Goal: Information Seeking & Learning: Learn about a topic

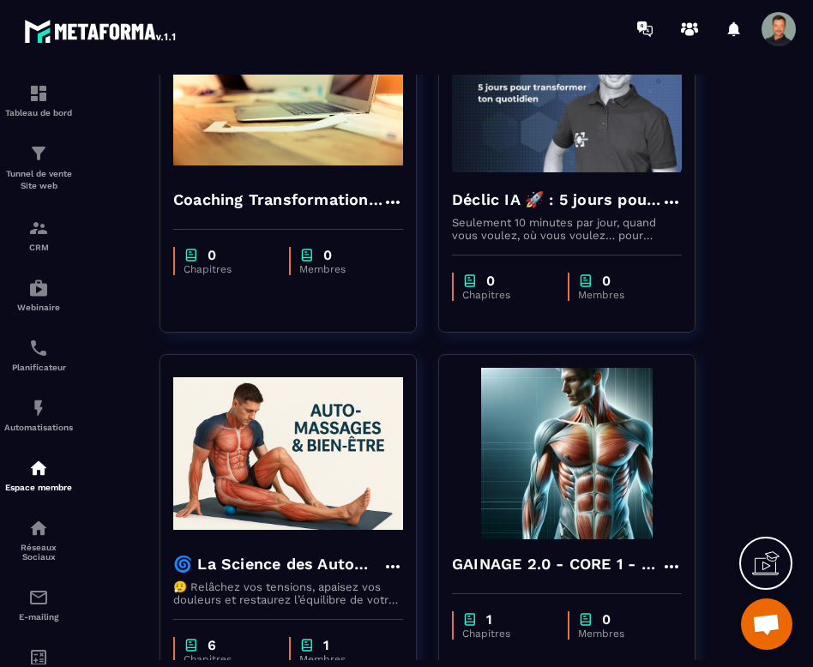
scroll to position [302, 0]
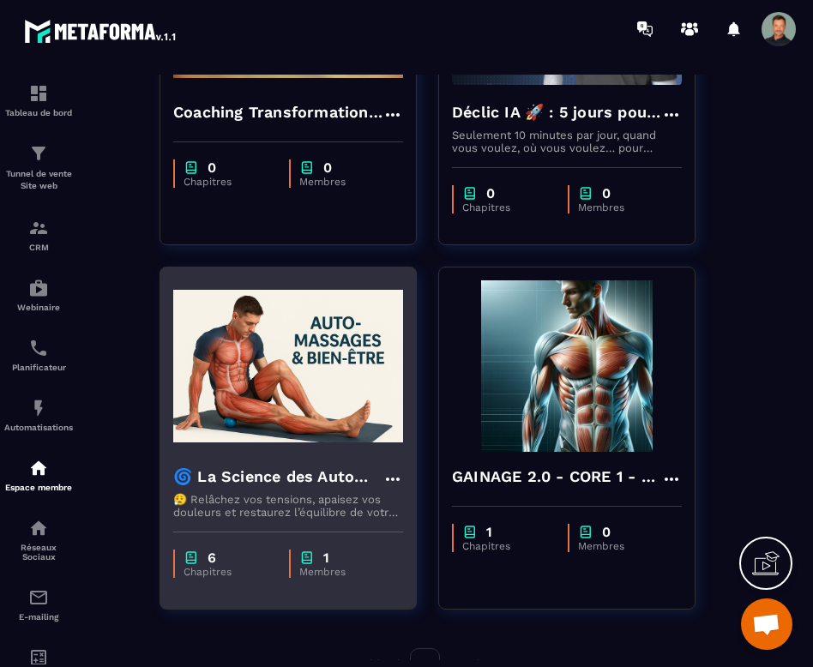
click at [284, 469] on h4 "🌀 La Science des Automassages – Libère ton corps, apaise tes douleurs, retrouve…" at bounding box center [277, 477] width 209 height 24
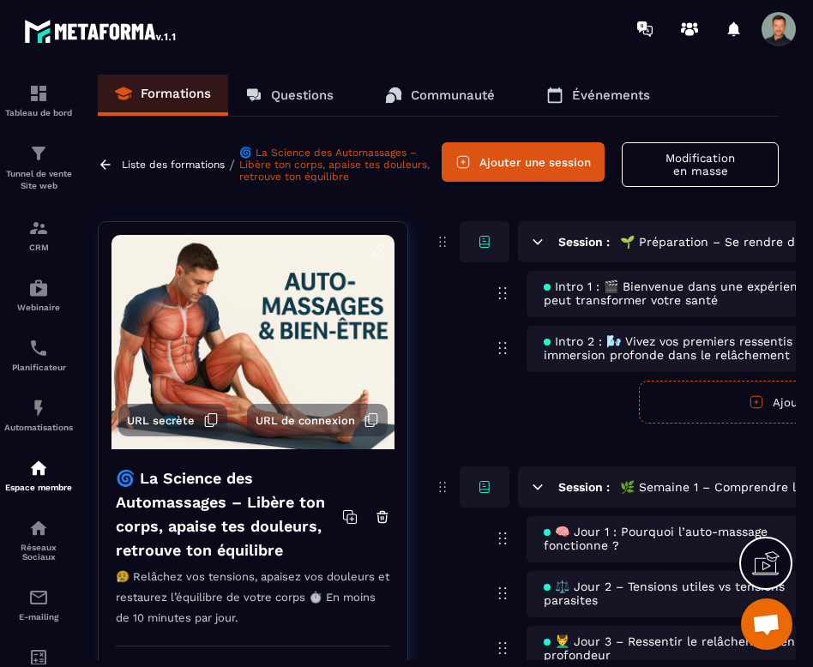
click at [712, 355] on span "Intro 2 : 🌬️ Vivez vos premiers ressentis – Une immersion profonde dans le relâ…" at bounding box center [688, 347] width 291 height 27
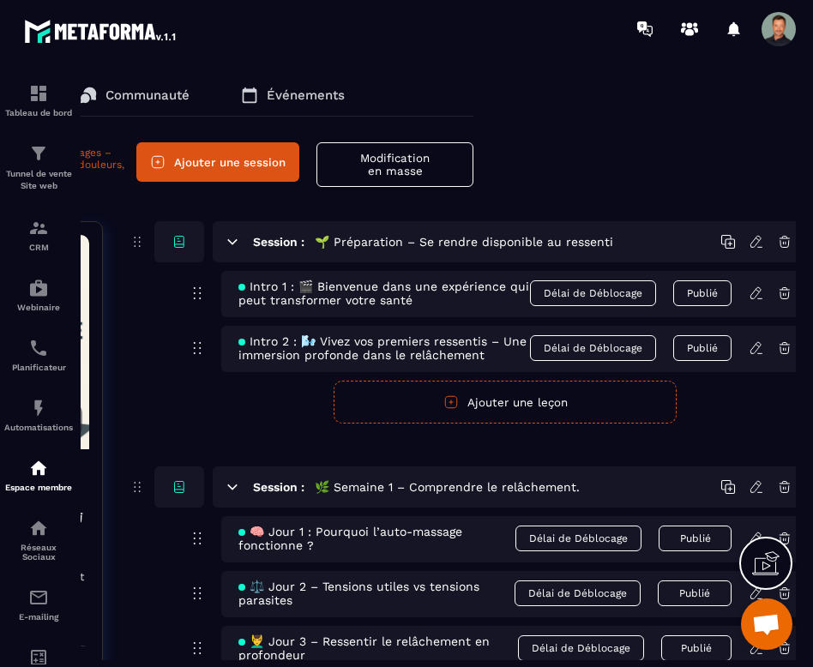
scroll to position [0, 326]
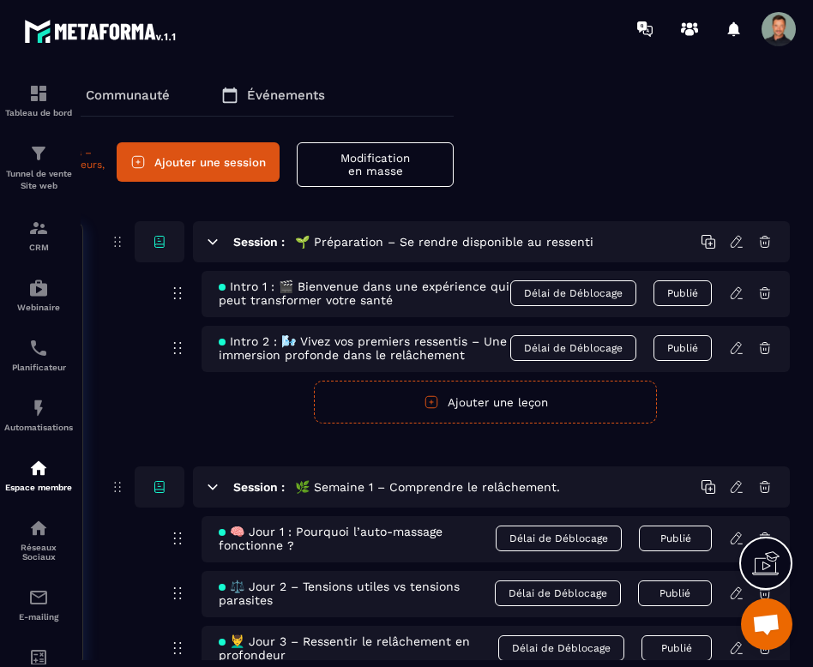
click at [735, 351] on icon at bounding box center [736, 347] width 15 height 15
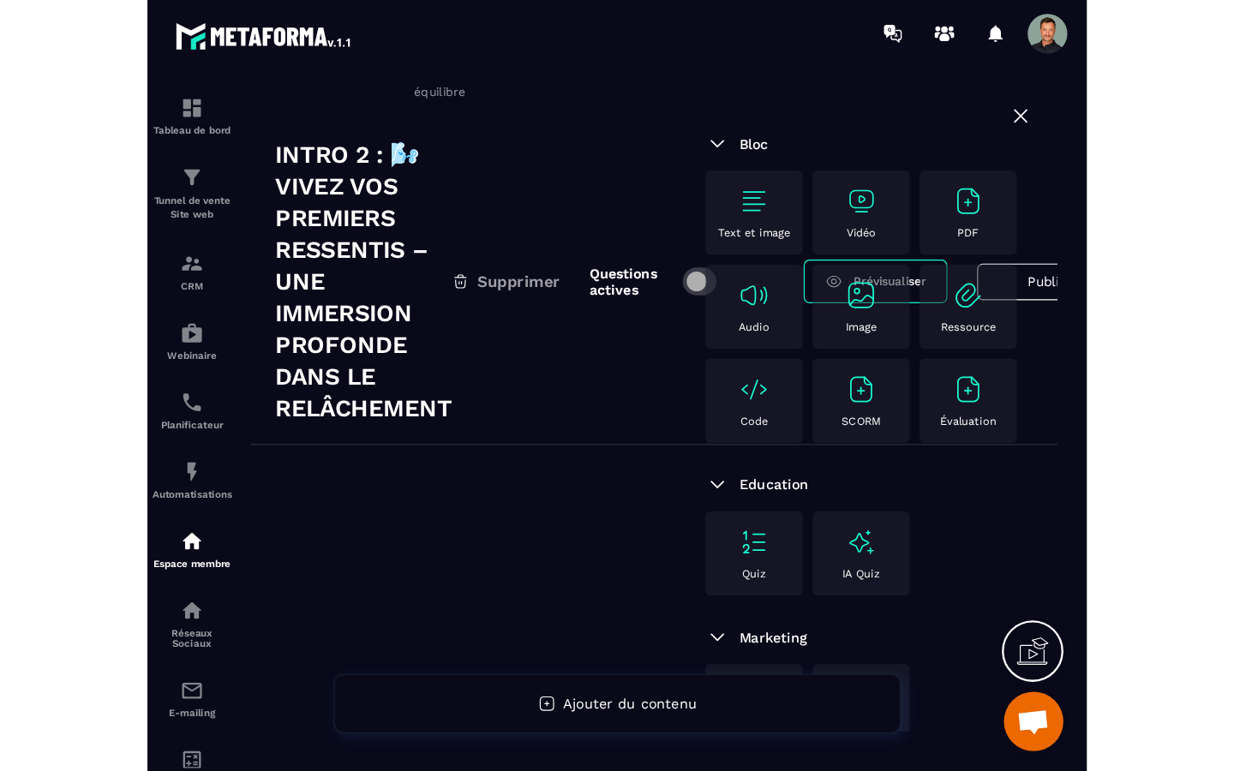
scroll to position [224, 0]
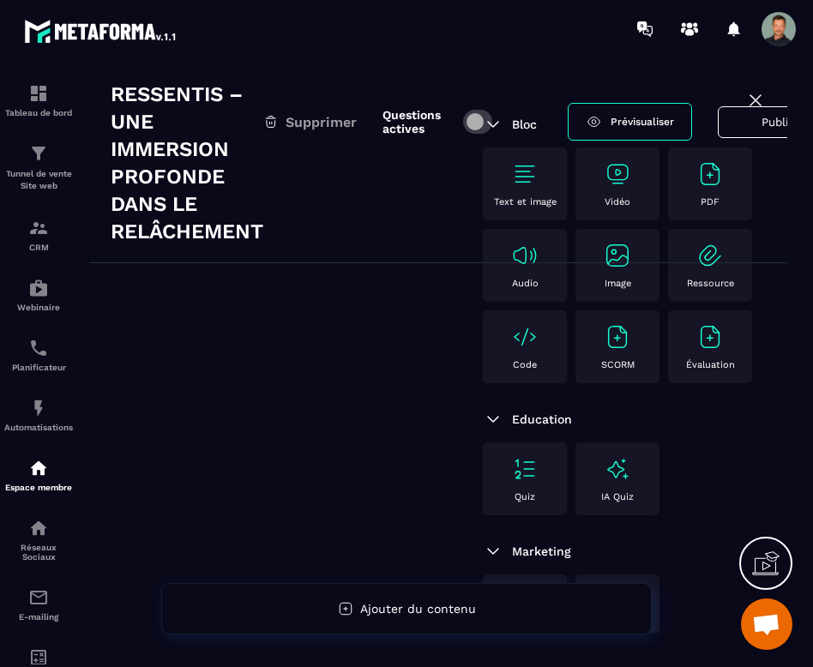
click at [762, 104] on icon at bounding box center [755, 100] width 21 height 21
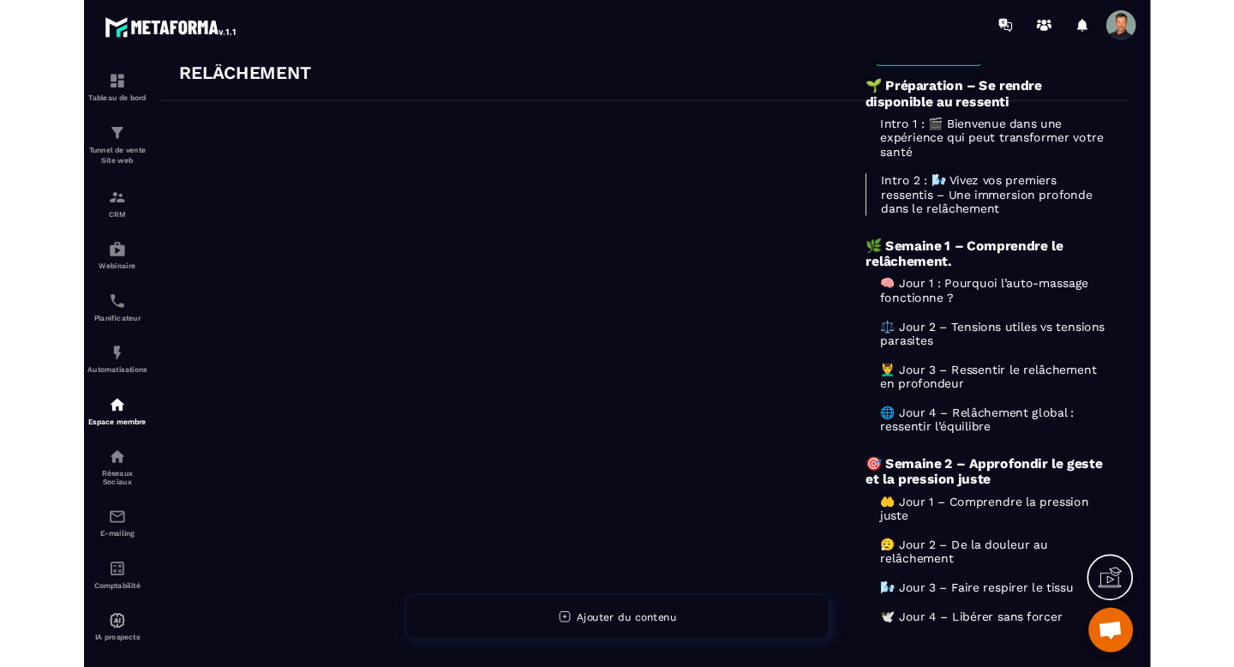
scroll to position [126, 0]
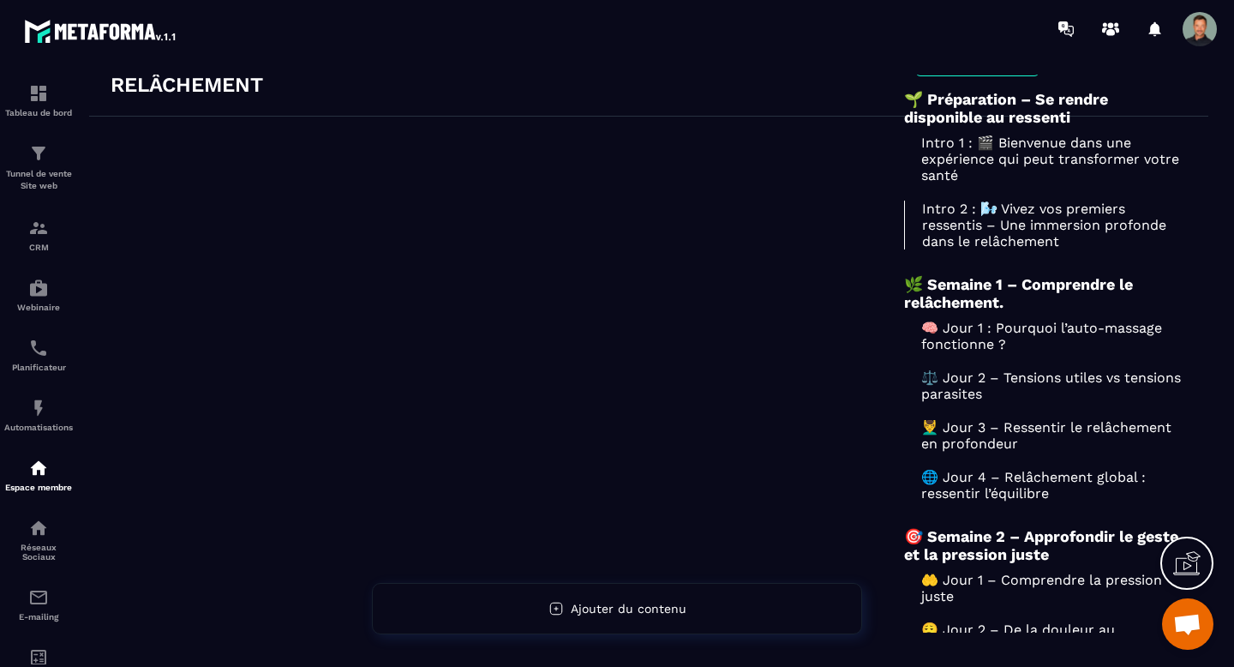
click at [812, 151] on p "Intro 1 : 🎬 Bienvenue dans une expérience qui peut transformer votre santé" at bounding box center [1045, 159] width 283 height 49
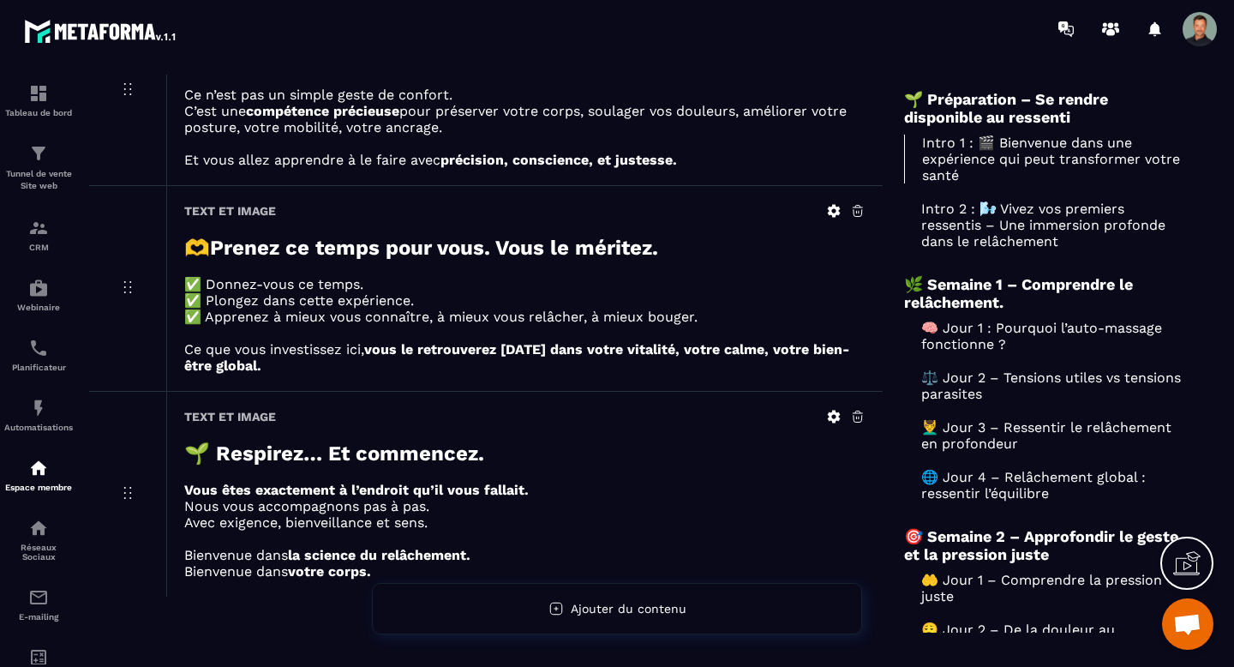
scroll to position [914, 0]
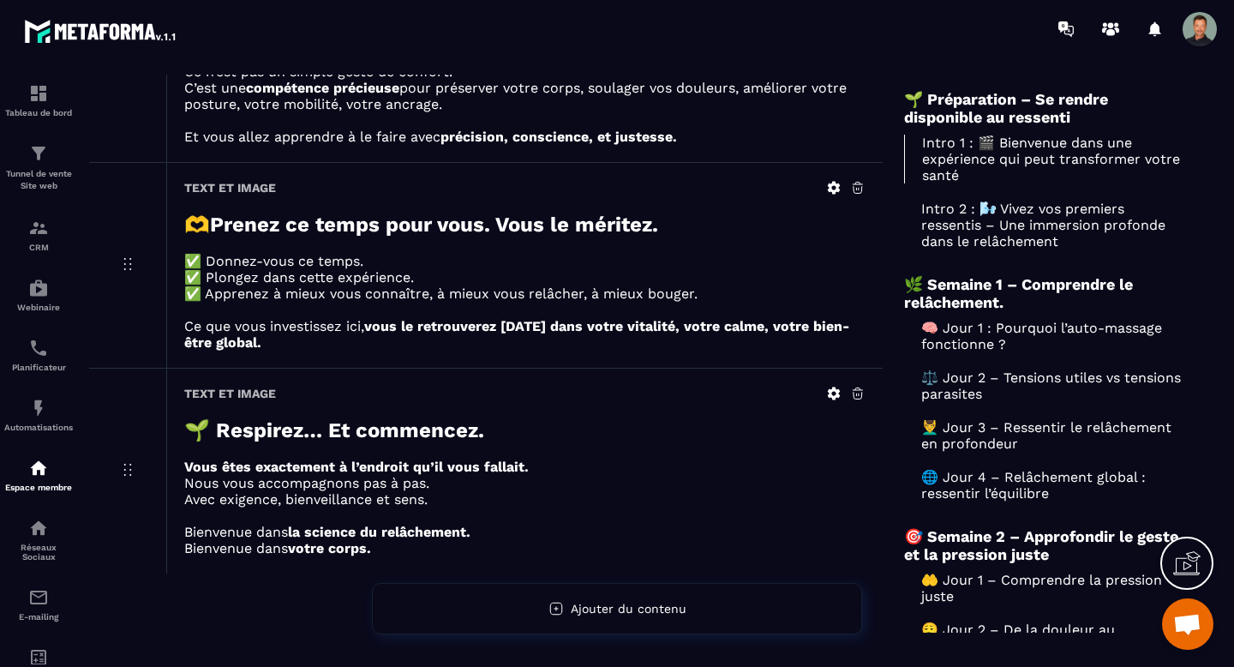
click at [812, 345] on p "🧠 Jour 1 : Pourquoi l’auto-massage fonctionne ?" at bounding box center [1045, 336] width 283 height 33
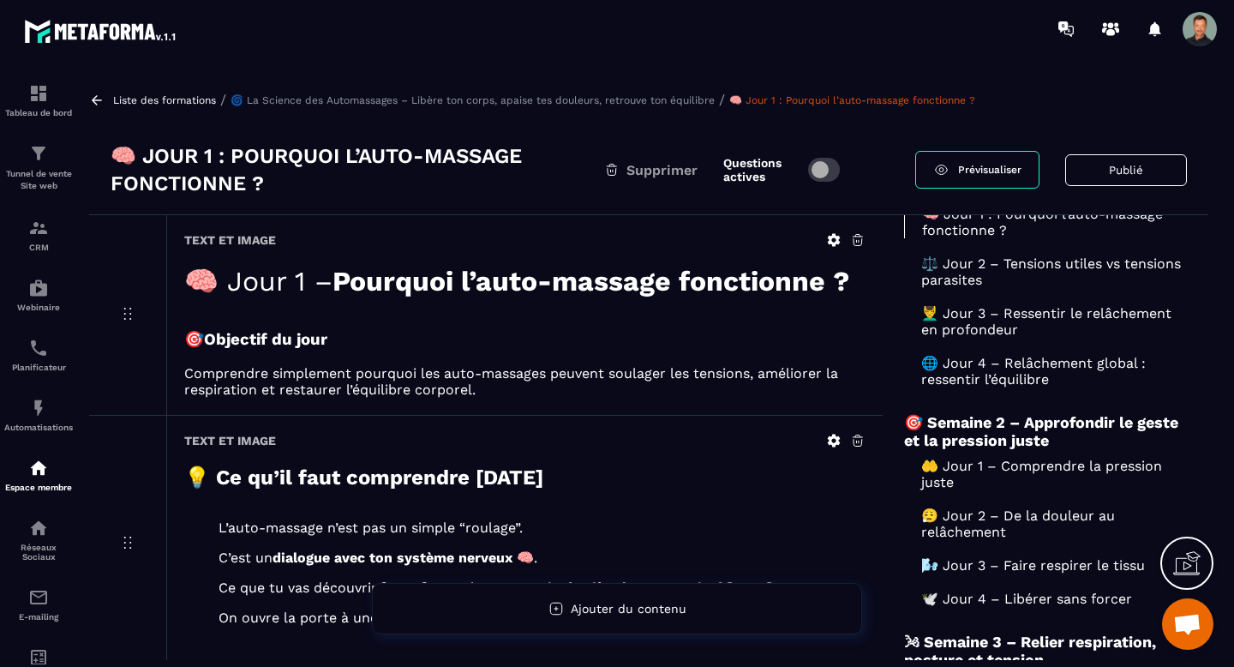
scroll to position [275, 0]
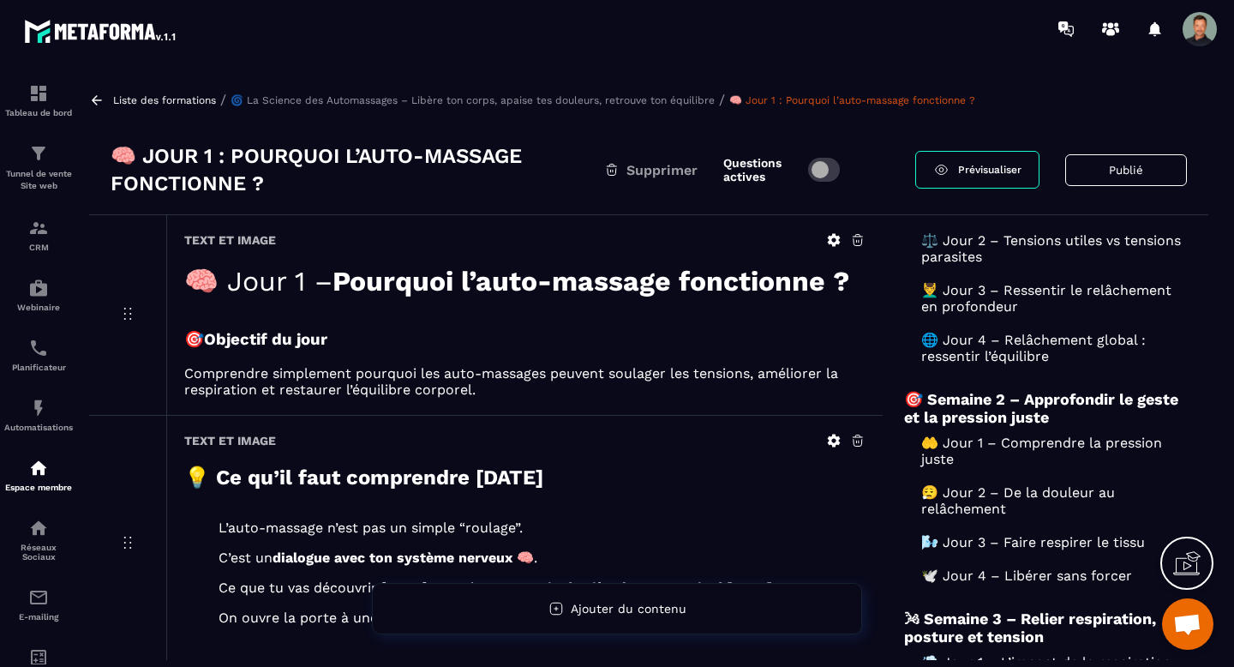
click at [812, 364] on p "🌐 Jour 4 – Relâchement global : ressentir l’équilibre" at bounding box center [1045, 348] width 283 height 33
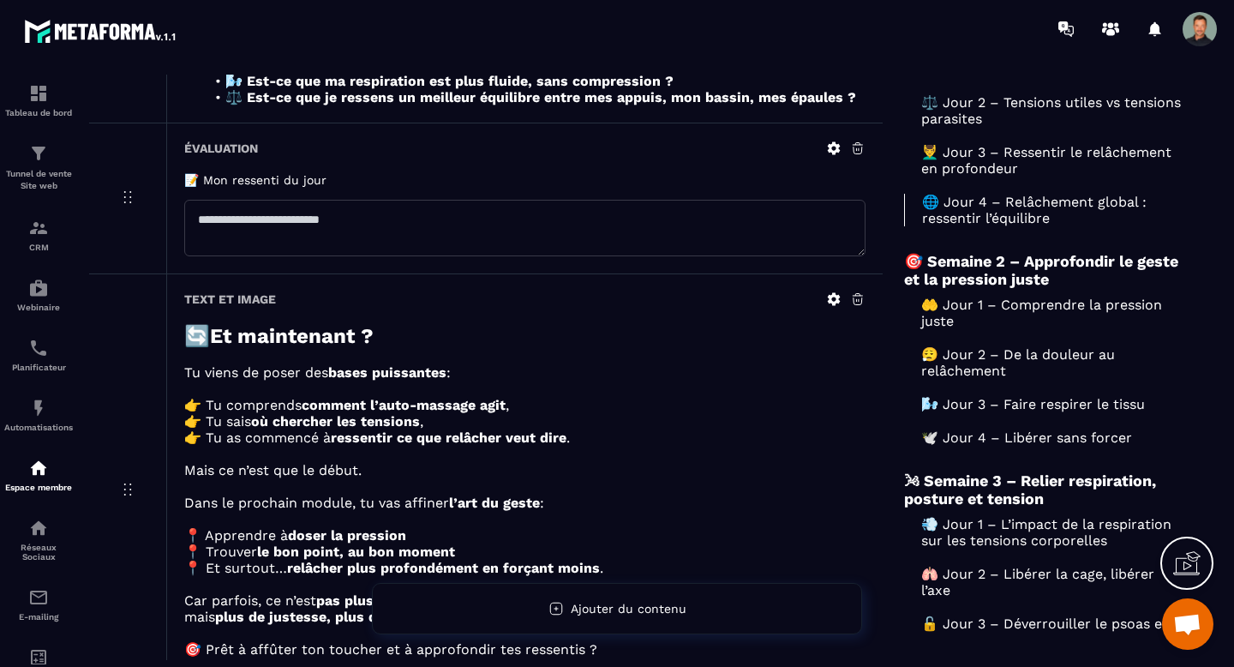
scroll to position [1325, 0]
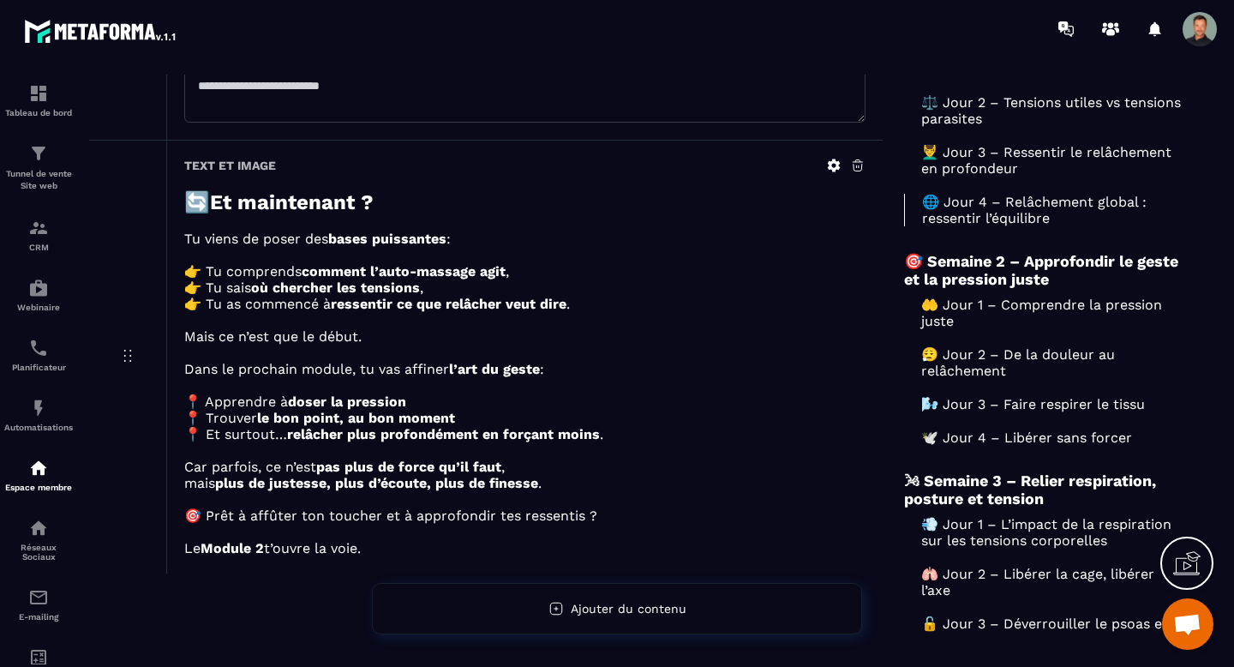
click at [812, 446] on p "🕊️ Jour 4 – Libérer sans forcer" at bounding box center [1045, 437] width 283 height 16
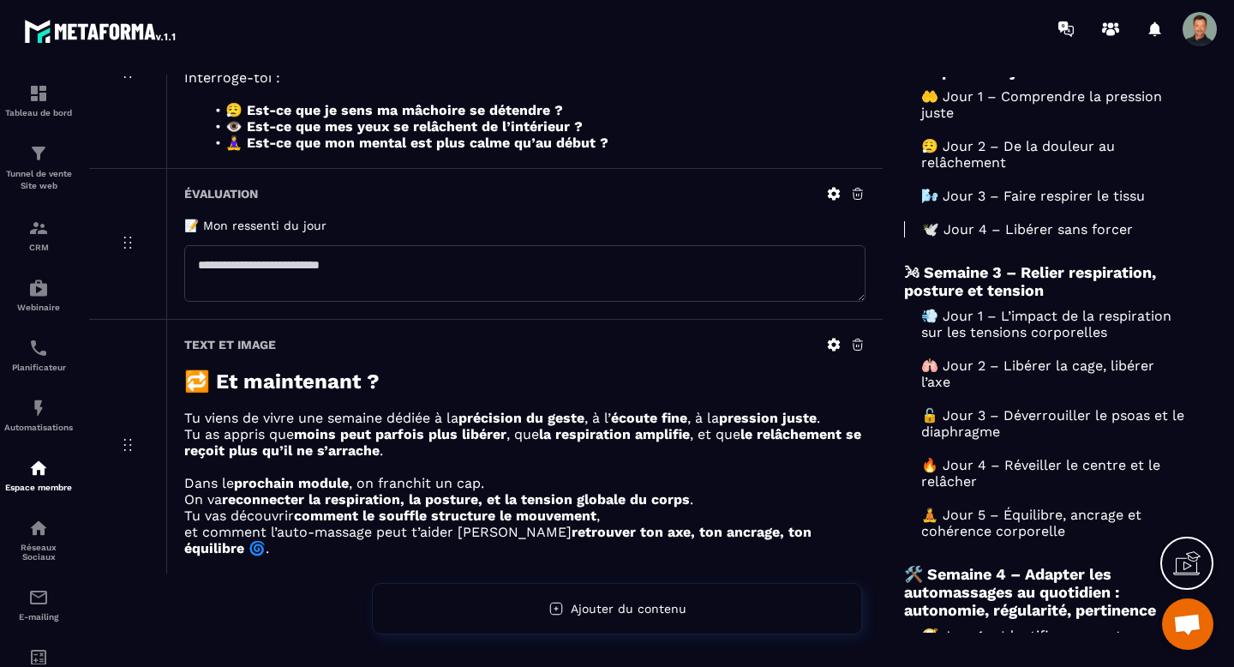
scroll to position [603, 0]
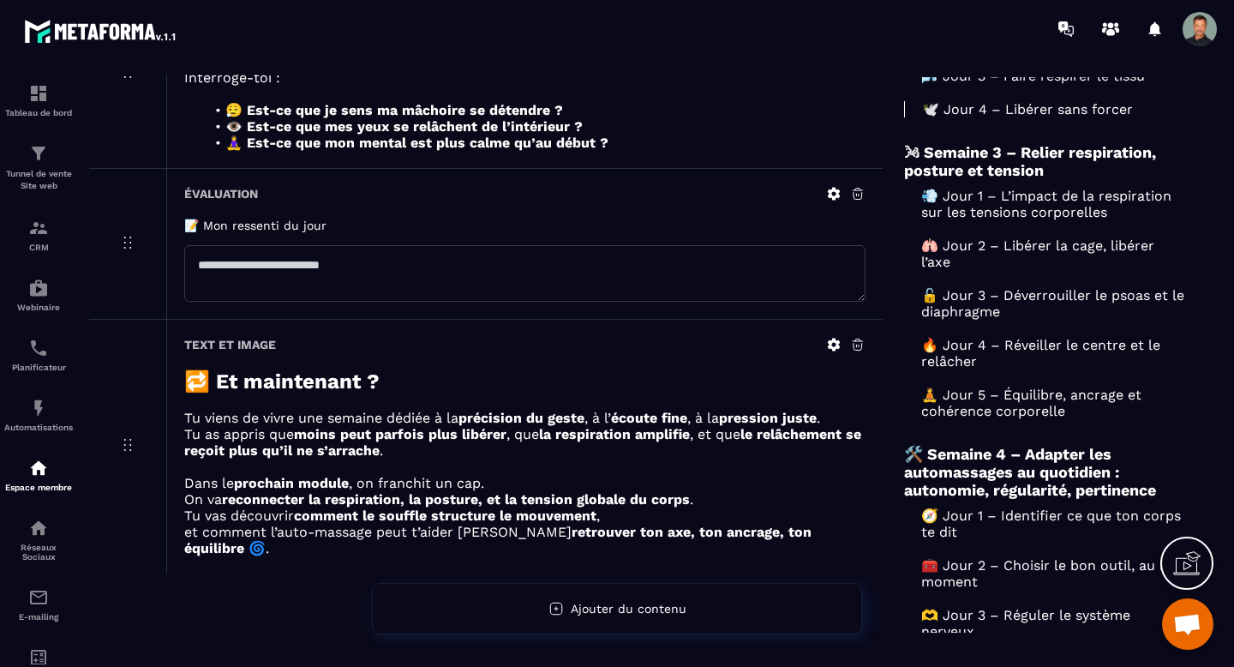
click at [812, 411] on p "🧘 Jour 5 – Équilibre, ancrage et cohérence corporelle" at bounding box center [1045, 403] width 283 height 33
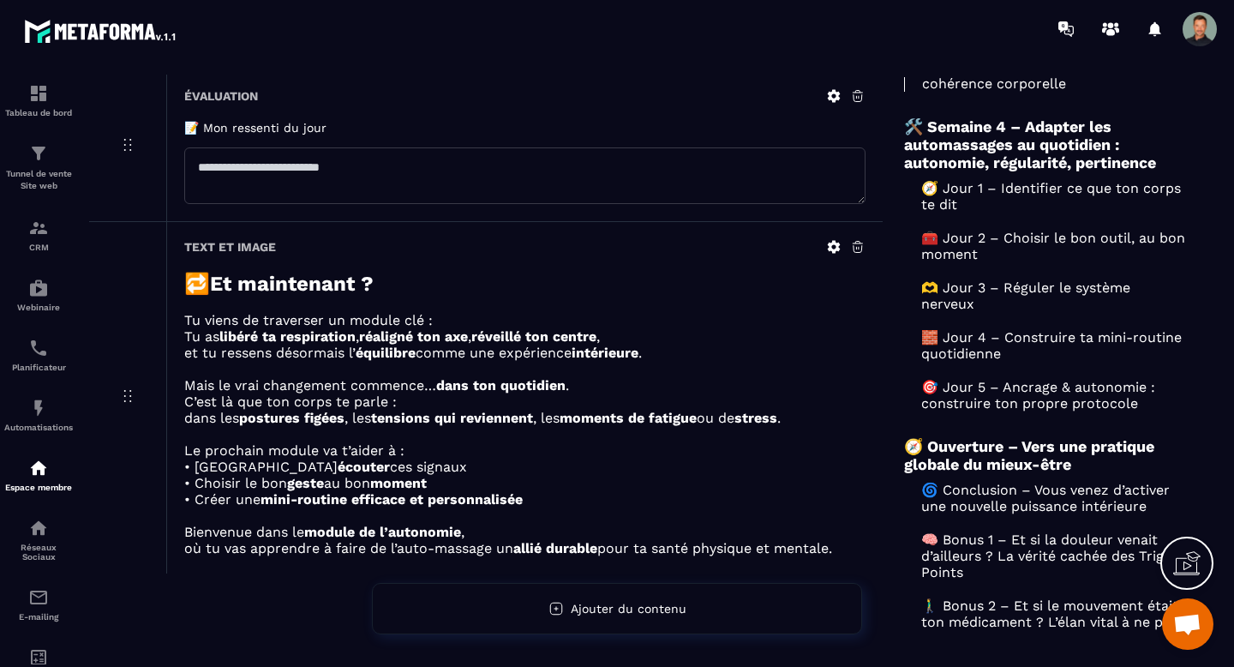
scroll to position [994, 0]
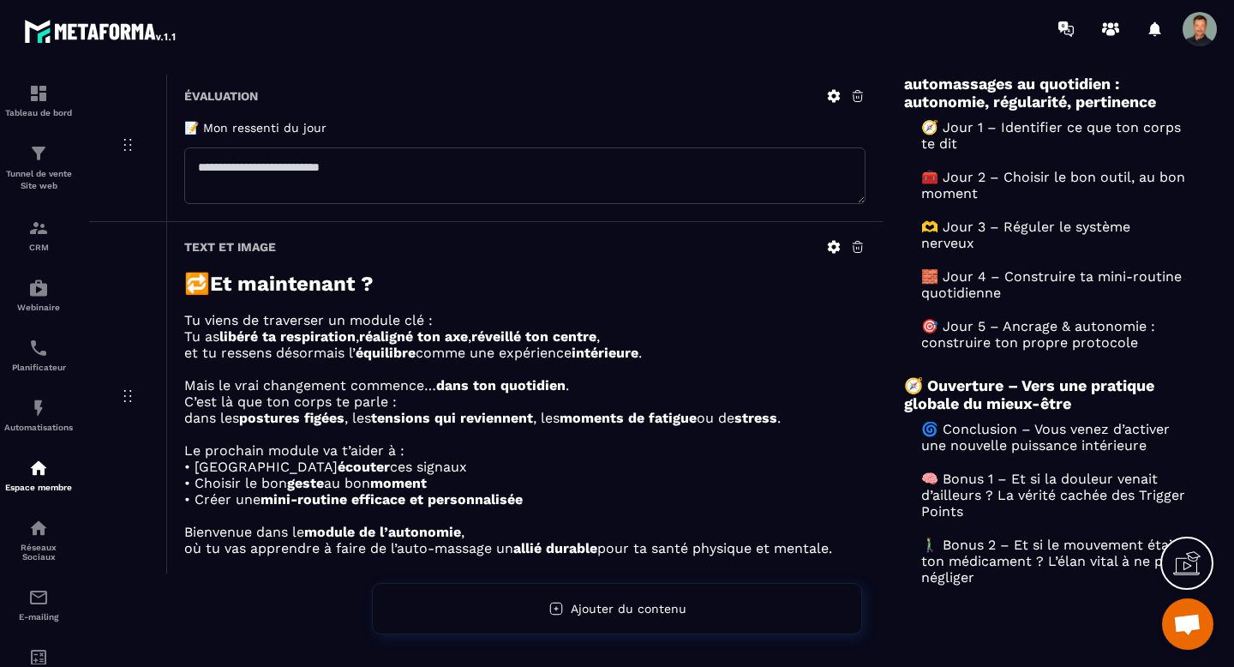
click at [812, 346] on p "🎯 Jour 5 – Ancrage & autonomie : construire ton propre protocole" at bounding box center [1045, 334] width 283 height 33
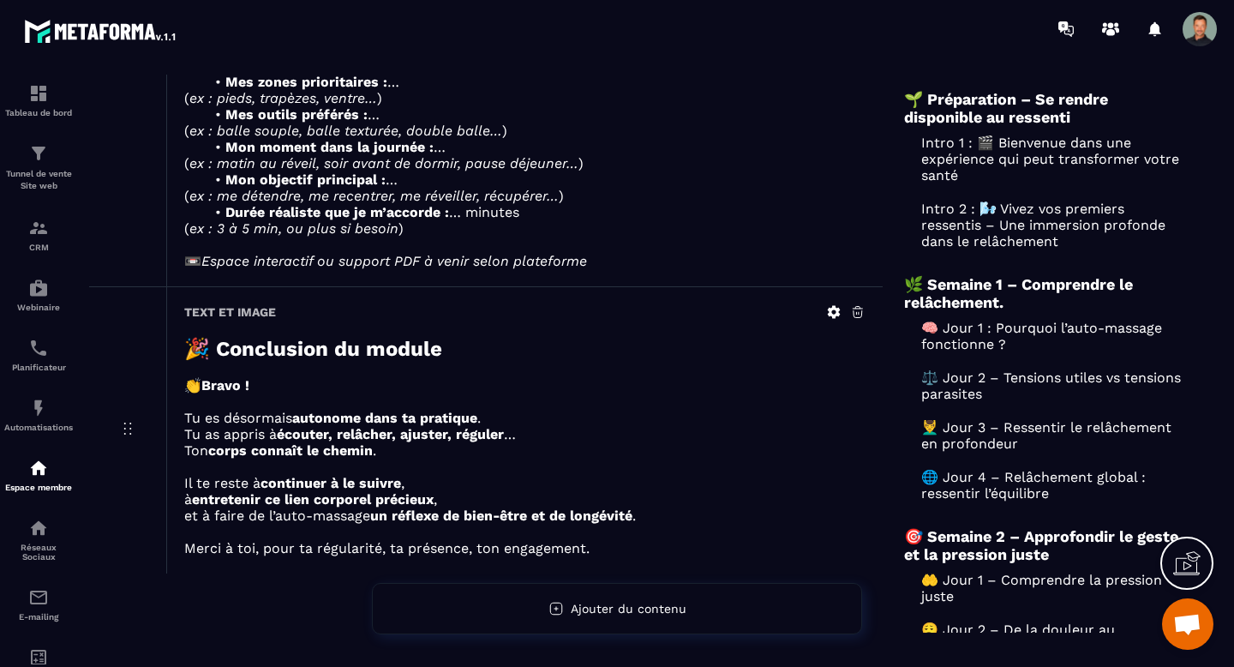
click at [812, 218] on p "Intro 2 : 🌬️ Vivez vos premiers ressentis – Une immersion profonde dans le relâ…" at bounding box center [1045, 225] width 283 height 49
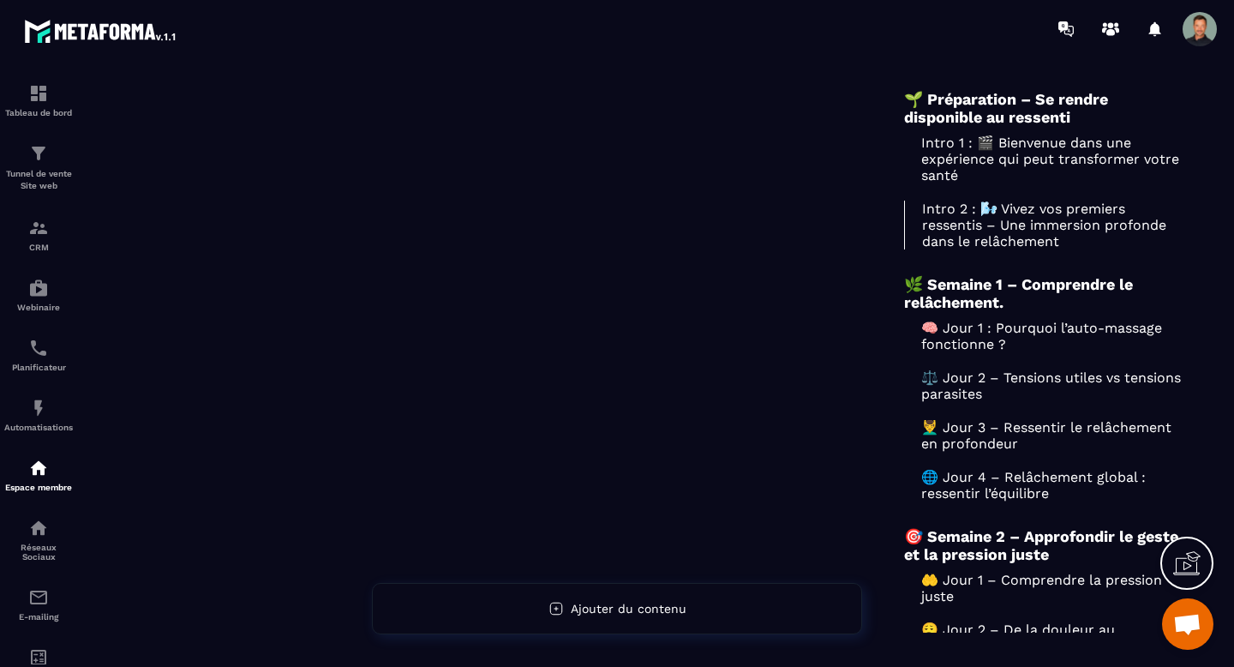
scroll to position [231, 0]
click at [812, 158] on p "Intro 1 : 🎬 Bienvenue dans une expérience qui peut transformer votre santé" at bounding box center [1045, 159] width 283 height 49
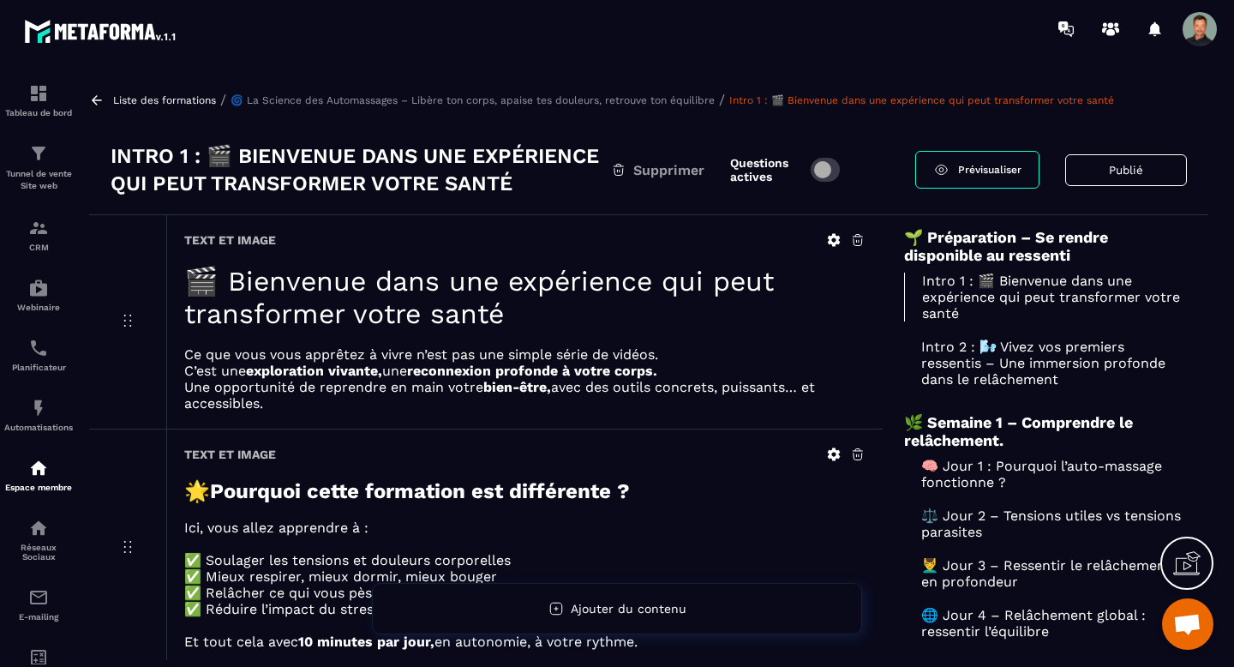
click at [221, 146] on h3 "Intro 1 : 🎬 Bienvenue dans une expérience qui peut transformer votre santé" at bounding box center [361, 169] width 501 height 55
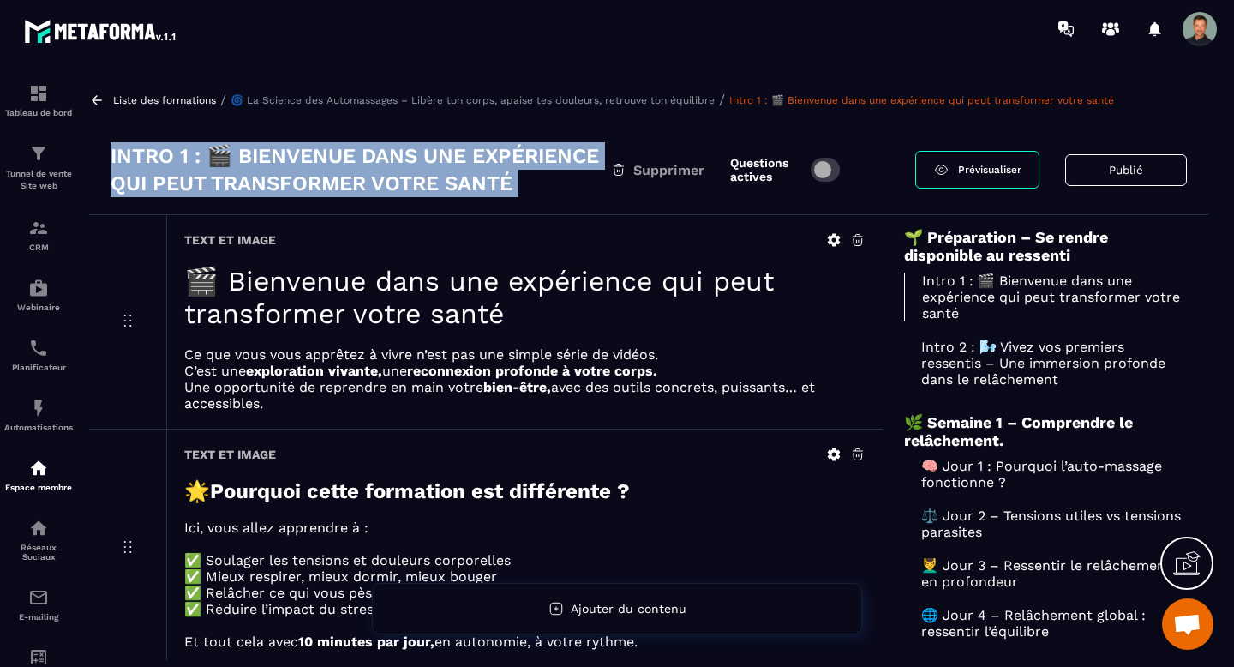
click at [221, 146] on h3 "Intro 1 : 🎬 Bienvenue dans une expérience qui peut transformer votre santé" at bounding box center [361, 169] width 501 height 55
copy div "Intro 1 : 🎬 Bienvenue dans une expérience qui peut transformer votre santé"
click at [98, 97] on icon at bounding box center [96, 100] width 15 height 15
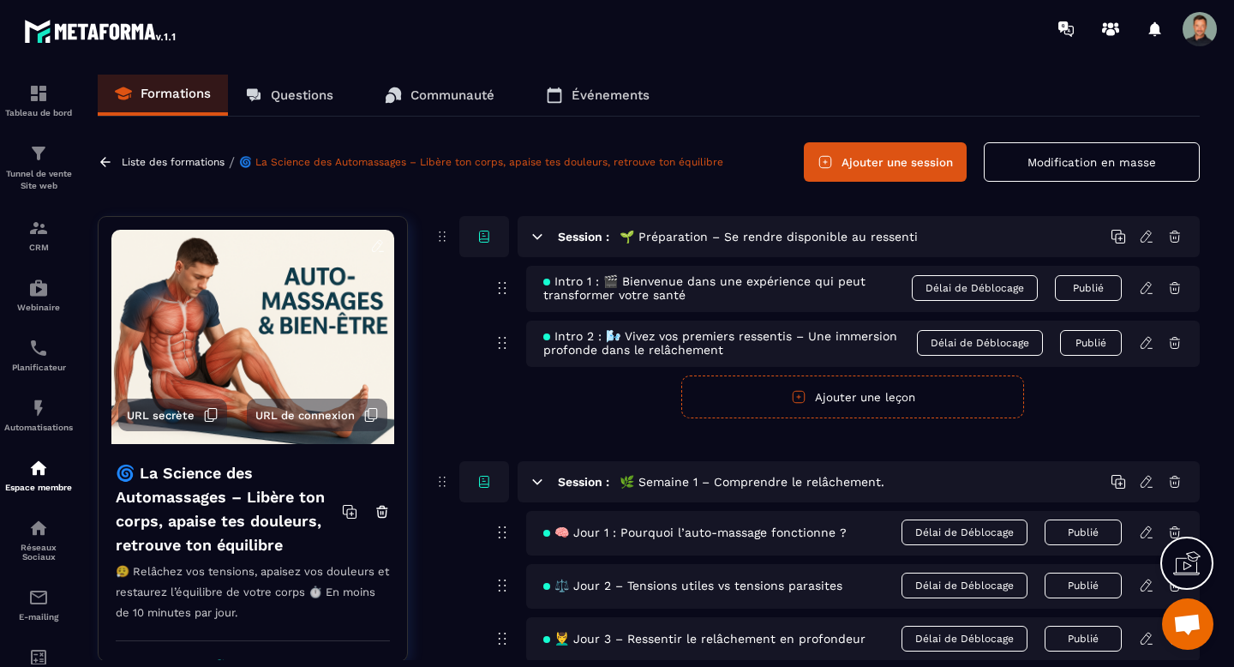
click at [621, 343] on span "Intro 2 : 🌬️ Vivez vos premiers ressentis – Une immersion profonde dans le relâ…" at bounding box center [730, 342] width 374 height 27
click at [604, 347] on span "Intro 2 : 🌬️ Vivez vos premiers ressentis – Une immersion profonde dans le relâ…" at bounding box center [730, 342] width 374 height 27
click at [812, 341] on icon at bounding box center [1146, 342] width 15 height 15
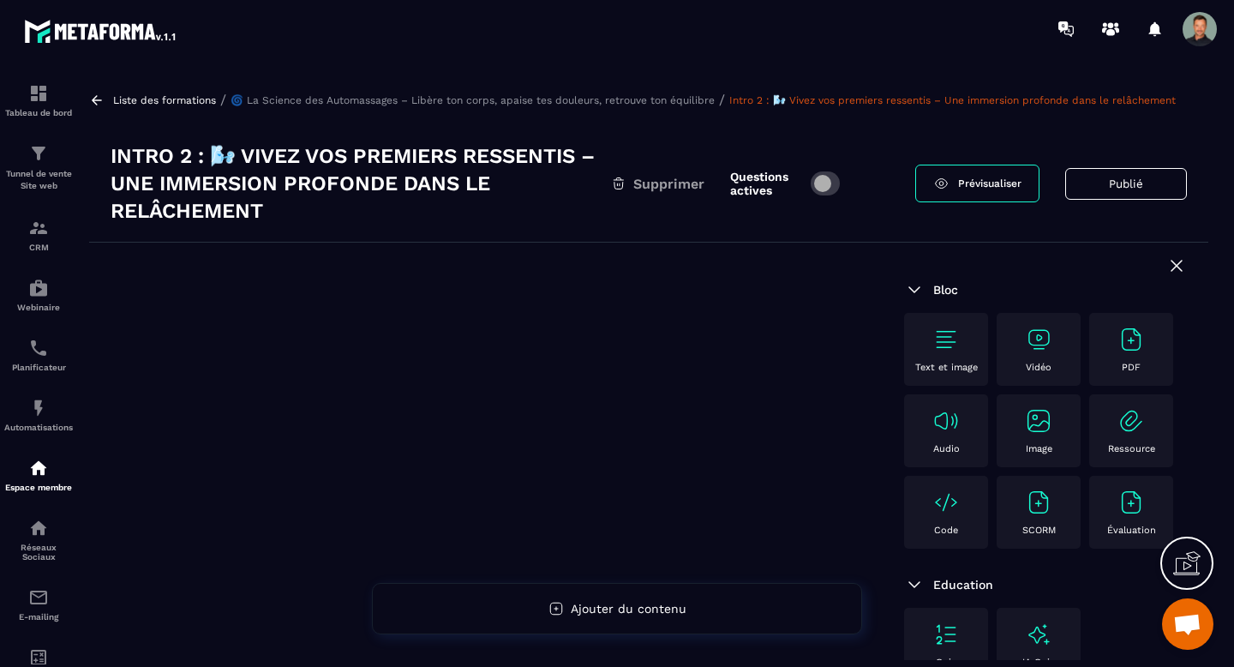
click at [210, 184] on h3 "Intro 2 : 🌬️ Vivez vos premiers ressentis – Une immersion profonde dans le relâ…" at bounding box center [361, 183] width 501 height 82
click at [196, 178] on h3 "Intro 2 : 🌬️ Vivez vos premiers ressentis – Une immersion profonde dans le relâ…" at bounding box center [361, 183] width 501 height 82
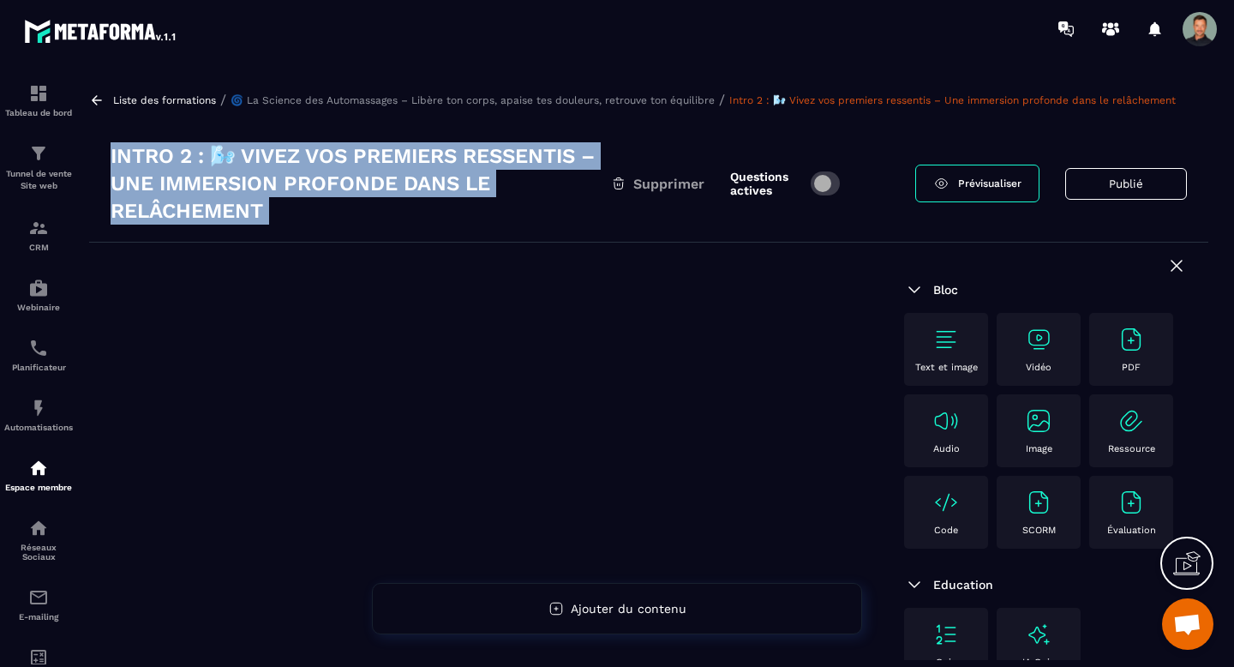
click at [196, 178] on h3 "Intro 2 : 🌬️ Vivez vos premiers ressentis – Une immersion profonde dans le relâ…" at bounding box center [361, 183] width 501 height 82
copy div "Intro 2 : 🌬️ Vivez vos premiers ressentis – Une immersion profonde dans le relâ…"
click at [94, 96] on icon at bounding box center [96, 100] width 15 height 15
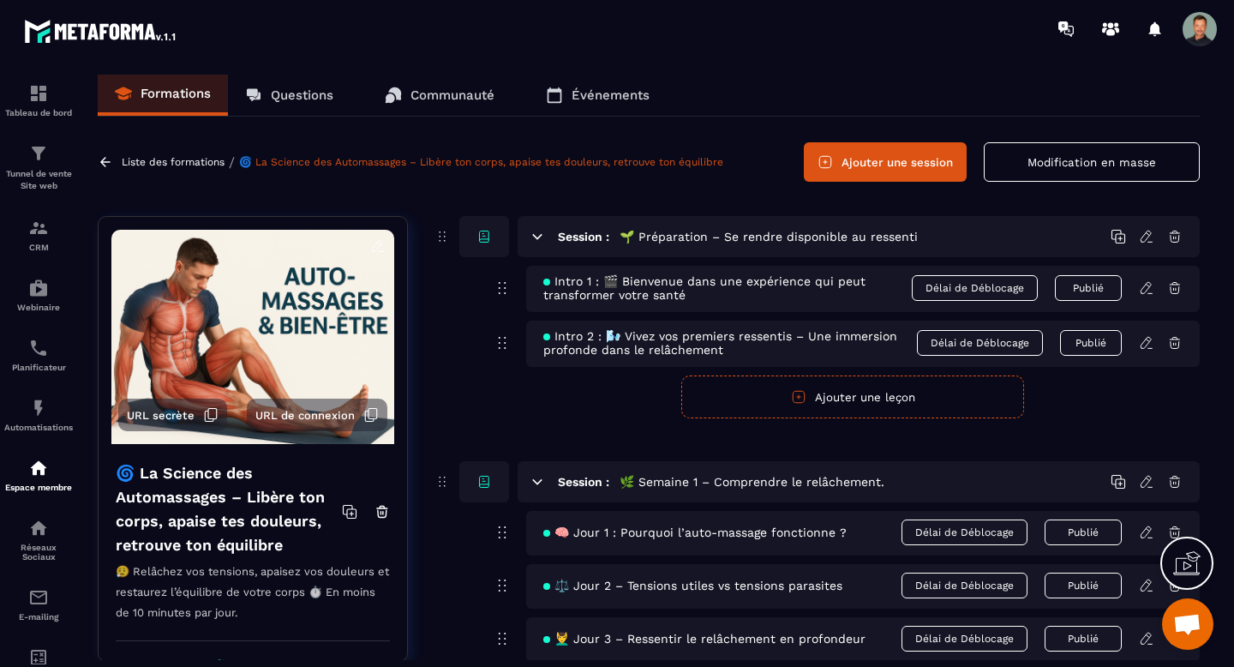
click at [703, 294] on span "Intro 1 : 🎬 Bienvenue dans une expérience qui peut transformer votre santé" at bounding box center [727, 287] width 369 height 27
click at [812, 296] on icon at bounding box center [1146, 287] width 15 height 15
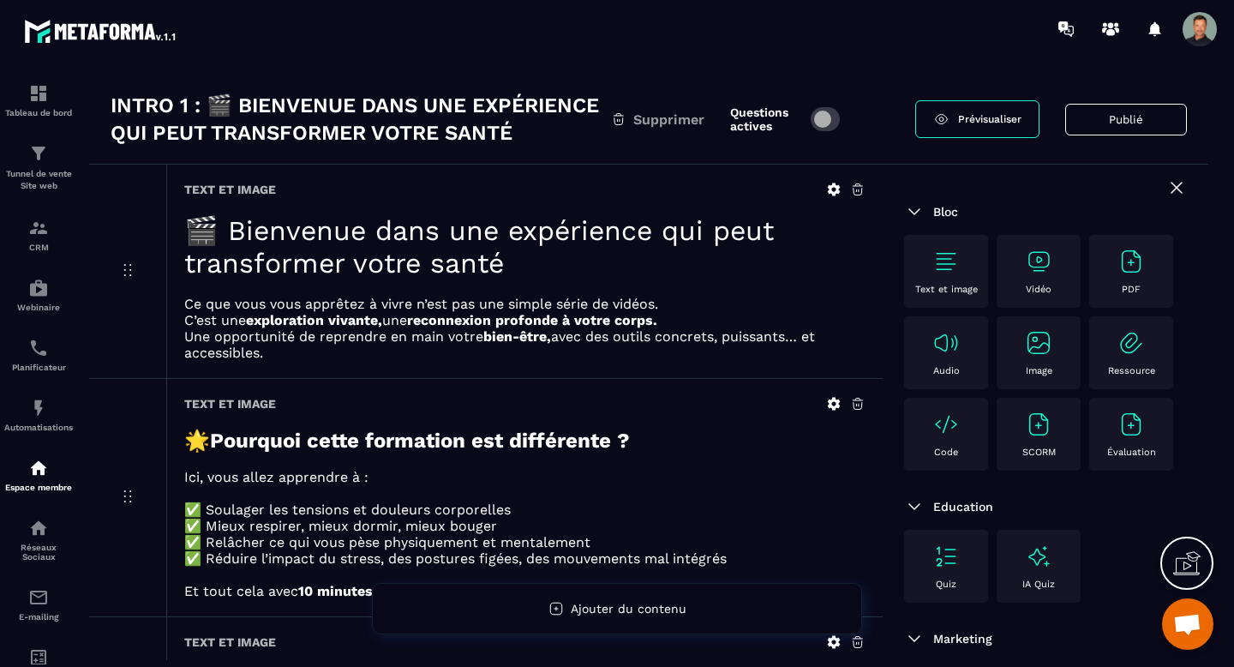
scroll to position [56, 0]
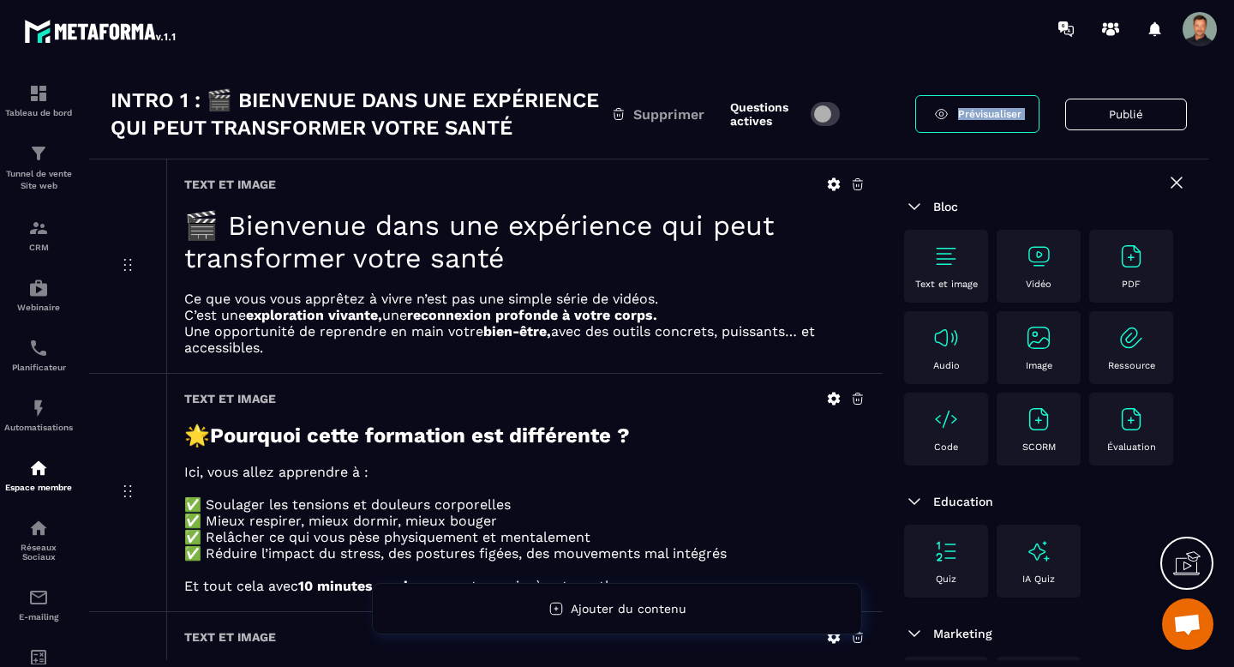
click at [812, 121] on icon at bounding box center [941, 113] width 16 height 15
click at [34, 474] on img at bounding box center [38, 468] width 21 height 21
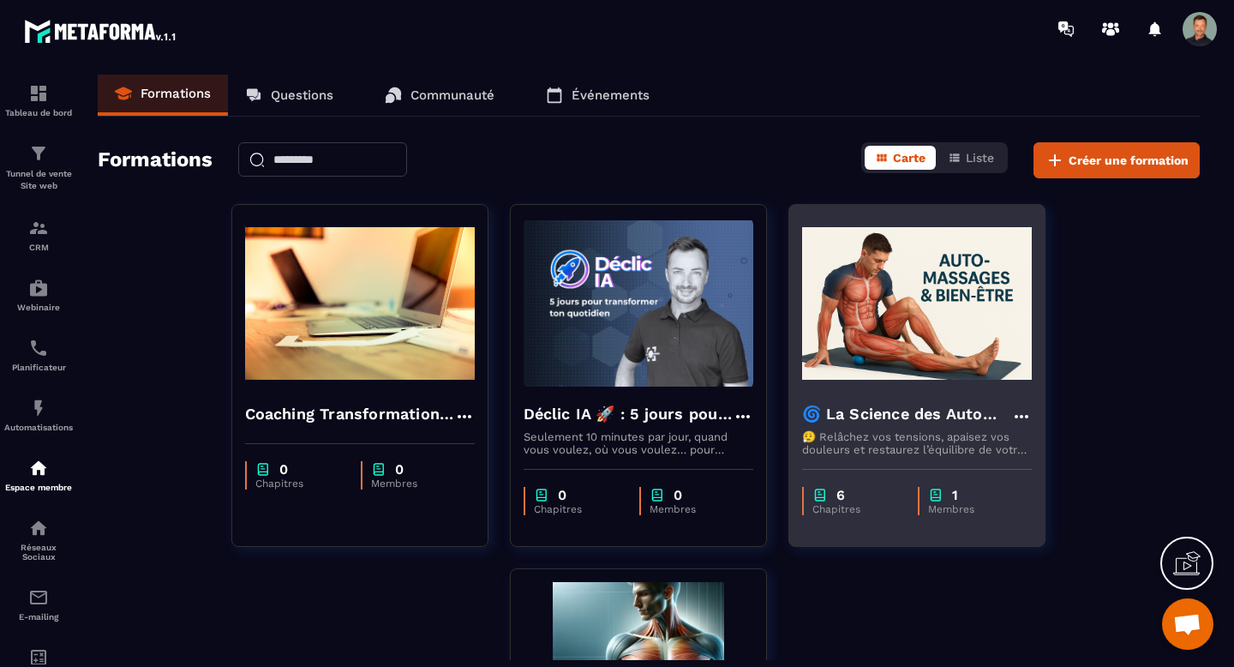
click at [812, 413] on h4 "🌀 La Science des Automassages – Libère ton corps, apaise tes douleurs, retrouve…" at bounding box center [906, 414] width 209 height 24
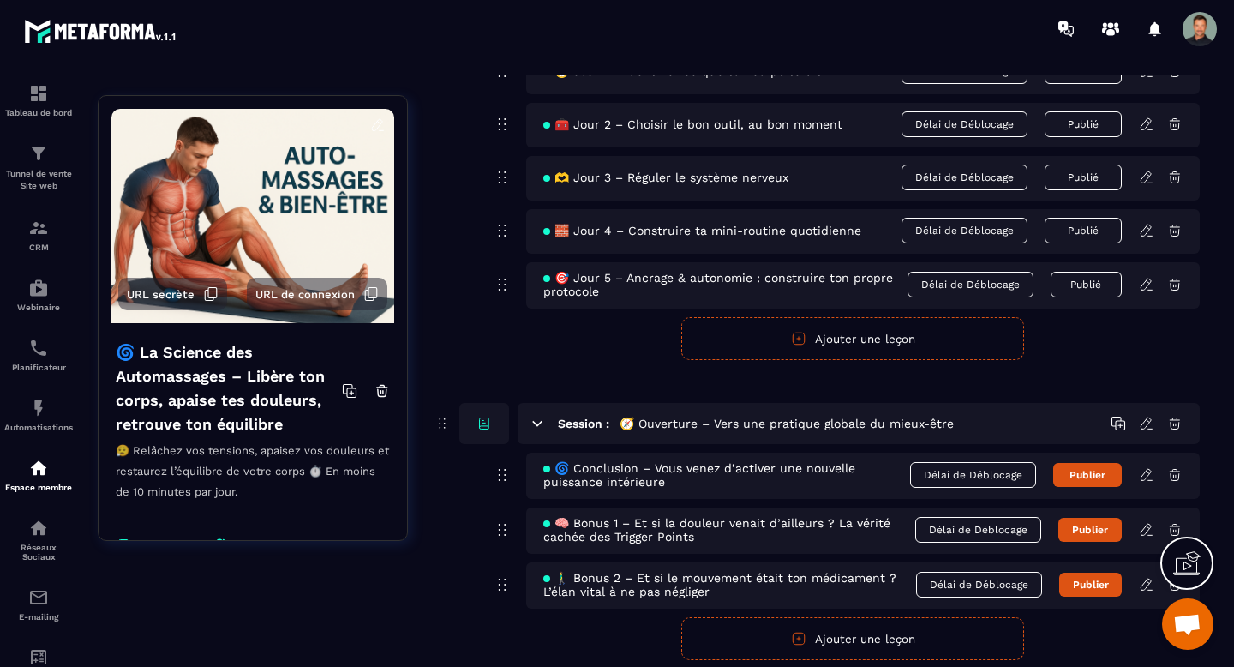
scroll to position [1638, 0]
